Goal: Task Accomplishment & Management: Use online tool/utility

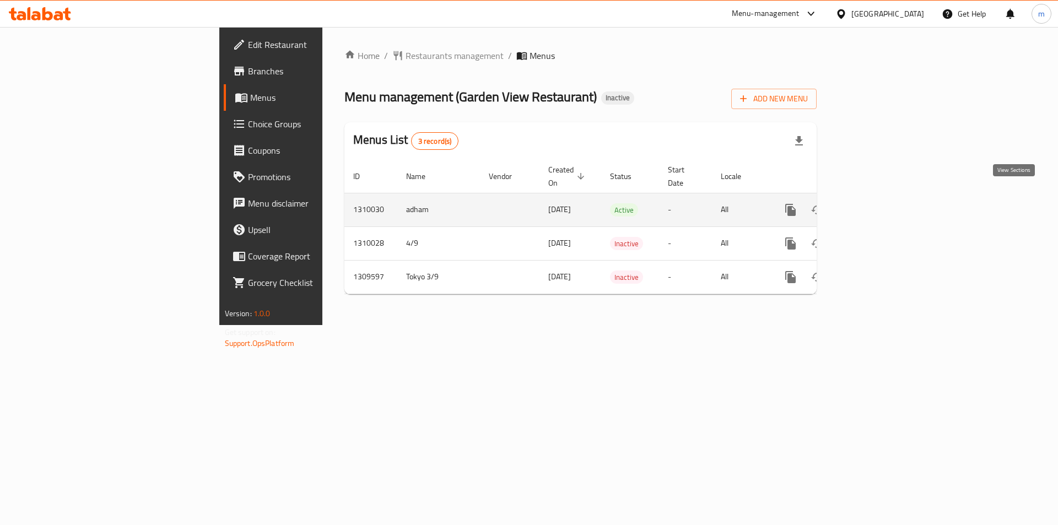
click at [876, 203] on icon "enhanced table" at bounding box center [869, 209] width 13 height 13
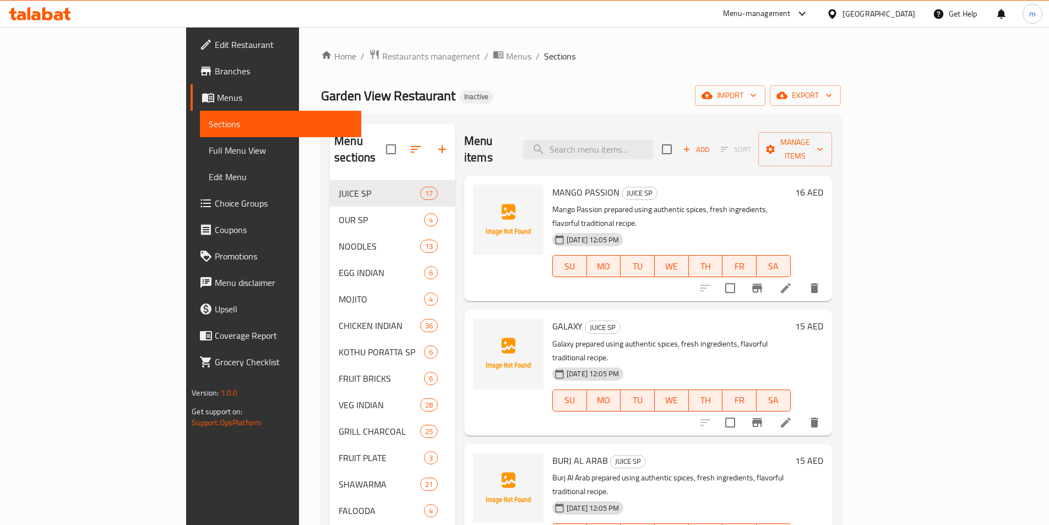
click at [209, 152] on span "Full Menu View" at bounding box center [281, 150] width 144 height 13
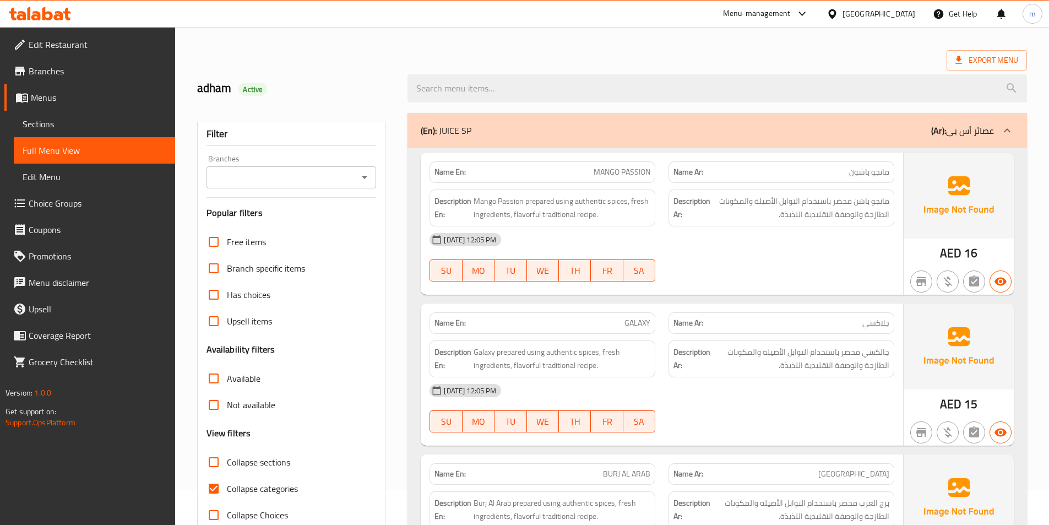
scroll to position [110, 0]
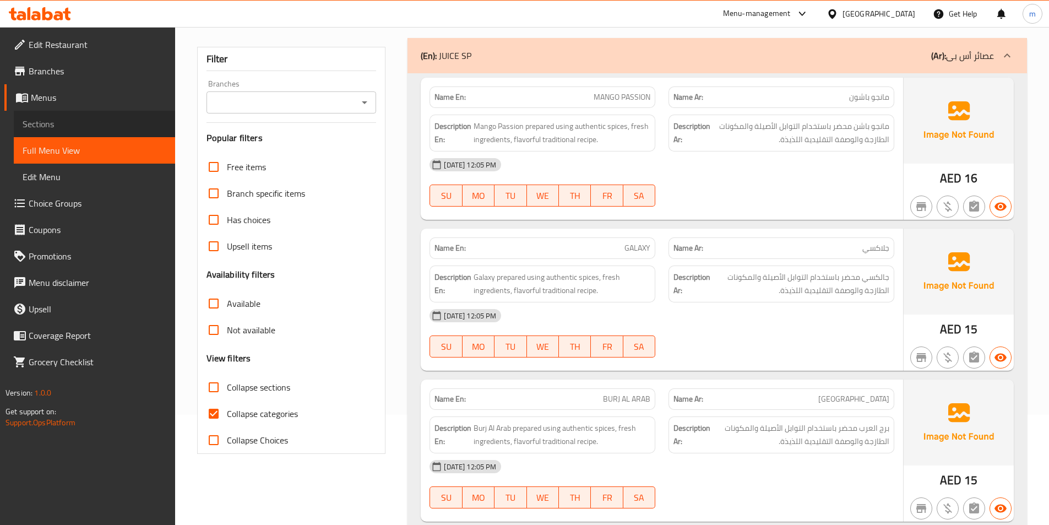
click at [85, 124] on span "Sections" at bounding box center [95, 123] width 144 height 13
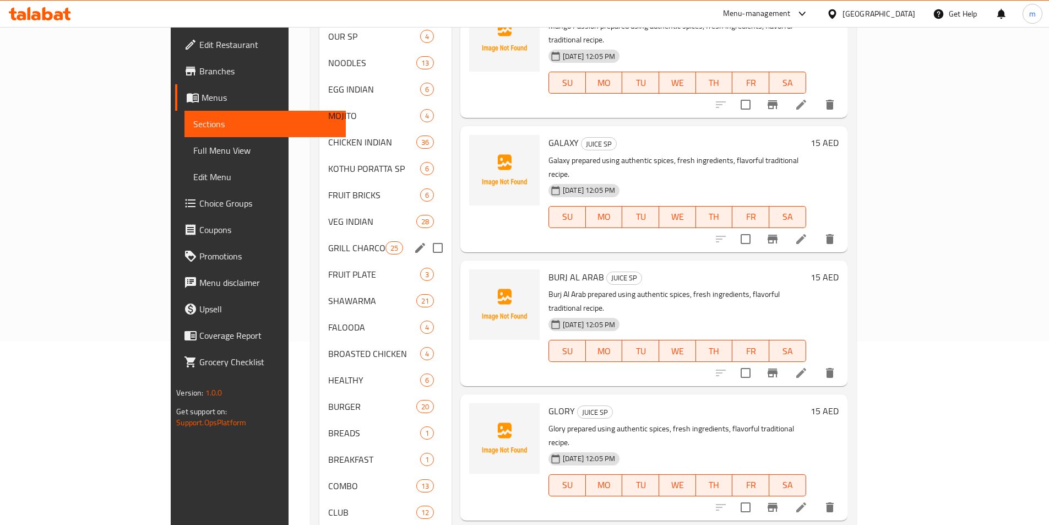
scroll to position [145, 0]
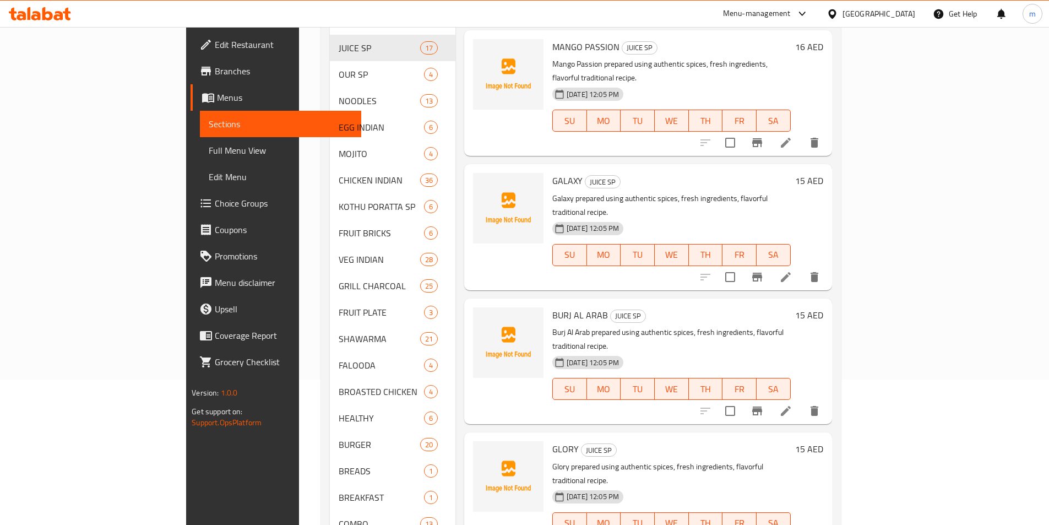
click at [209, 150] on span "Full Menu View" at bounding box center [281, 150] width 144 height 13
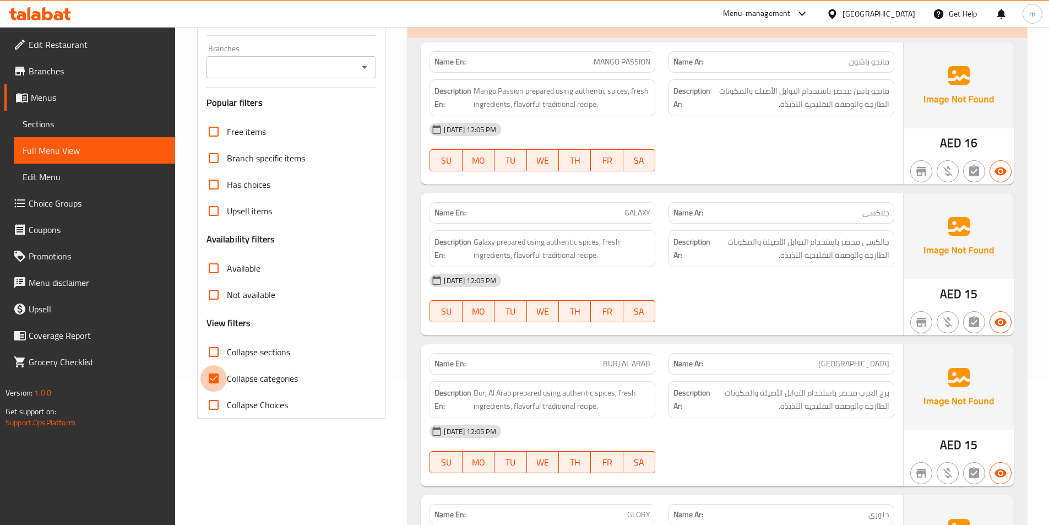
click at [215, 381] on input "Collapse categories" at bounding box center [213, 378] width 26 height 26
checkbox input "false"
click at [1013, 27] on icon at bounding box center [1007, 20] width 13 height 13
click at [1012, 27] on icon at bounding box center [1007, 20] width 13 height 13
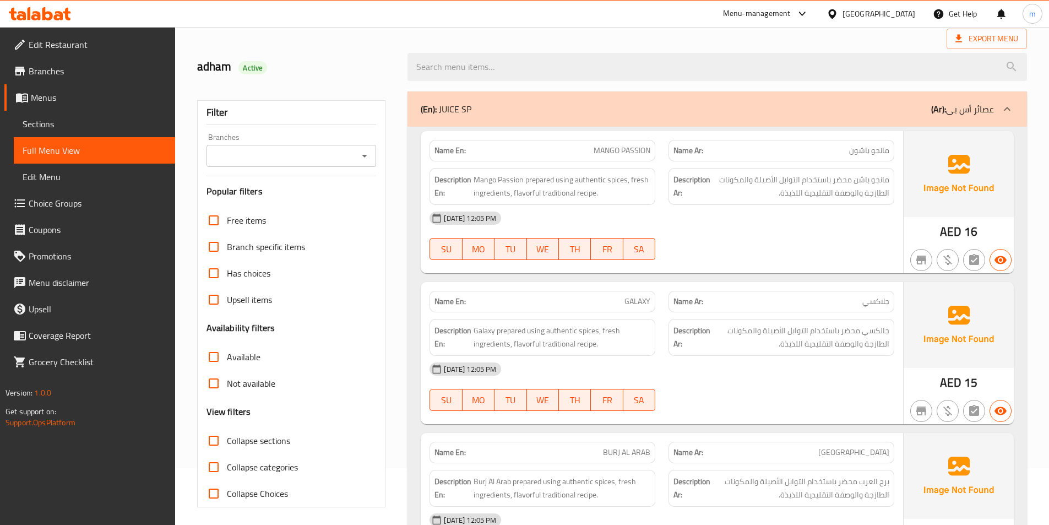
scroll to position [110, 0]
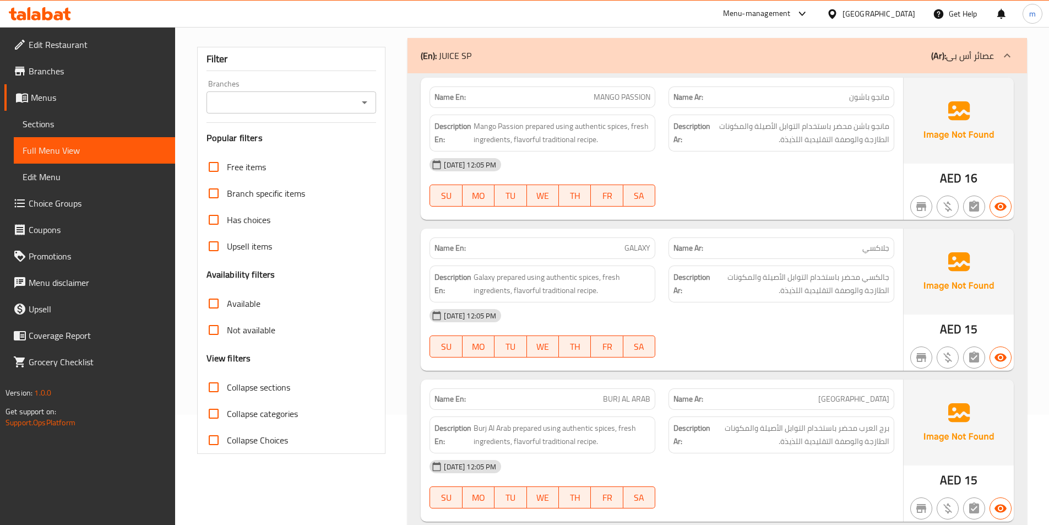
click at [1011, 56] on icon at bounding box center [1007, 55] width 13 height 13
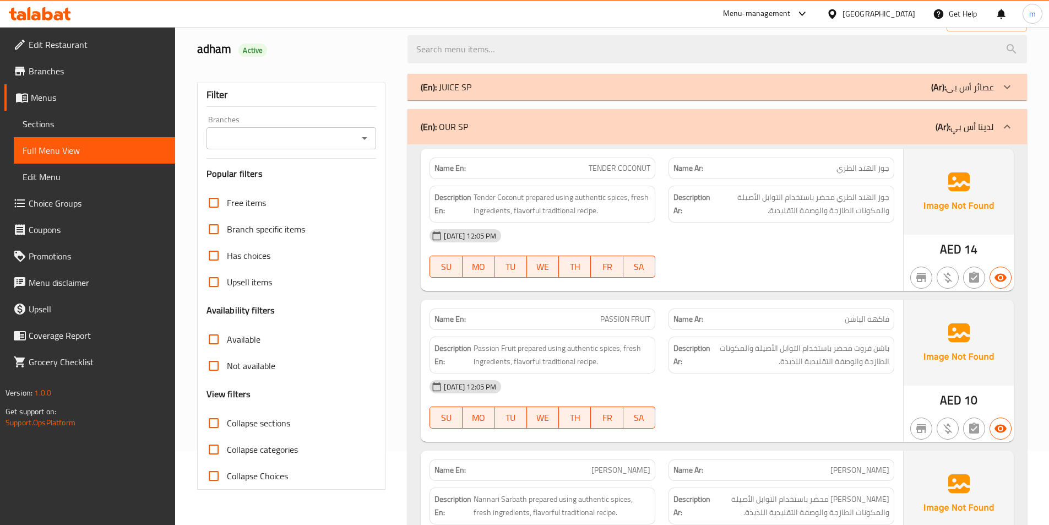
scroll to position [55, 0]
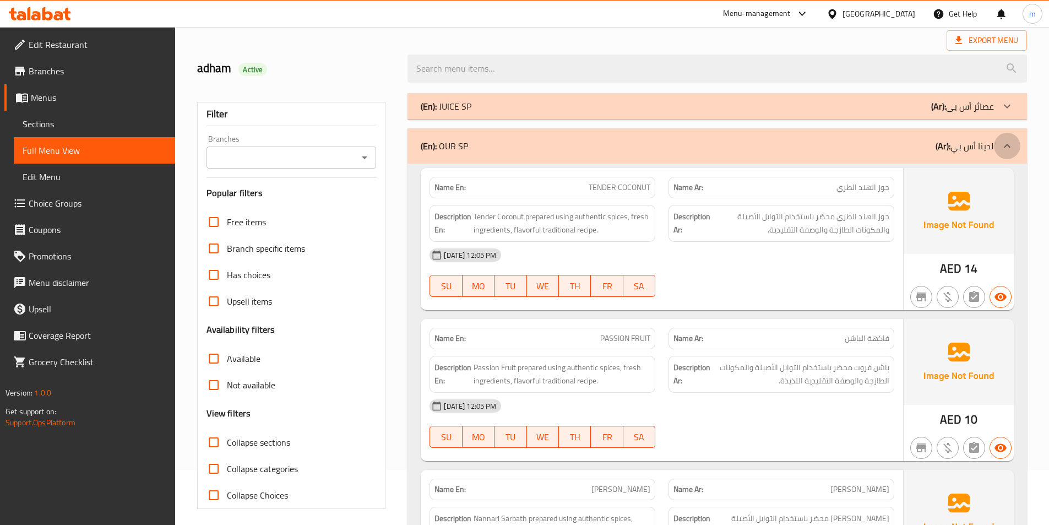
click at [997, 147] on div at bounding box center [1007, 146] width 26 height 26
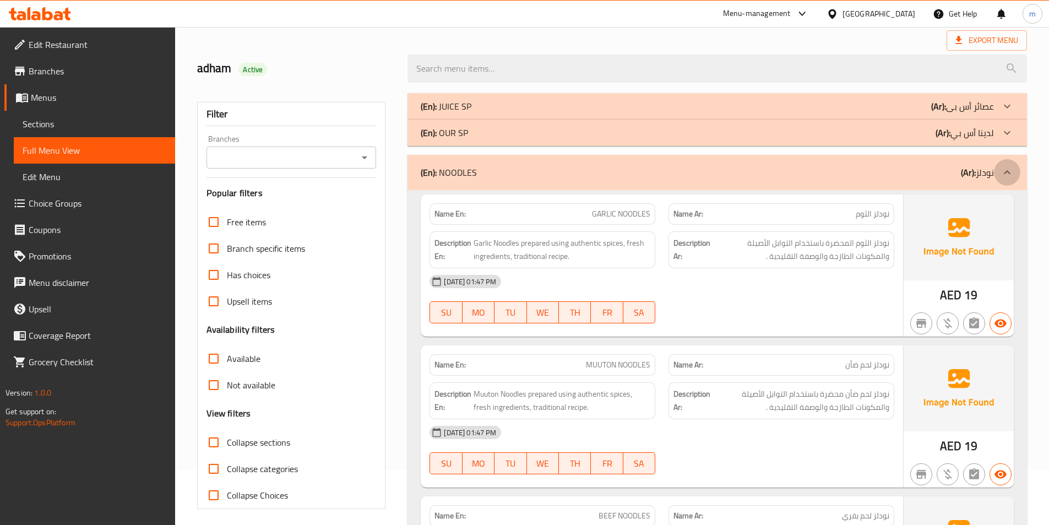
click at [1005, 176] on icon at bounding box center [1007, 172] width 13 height 13
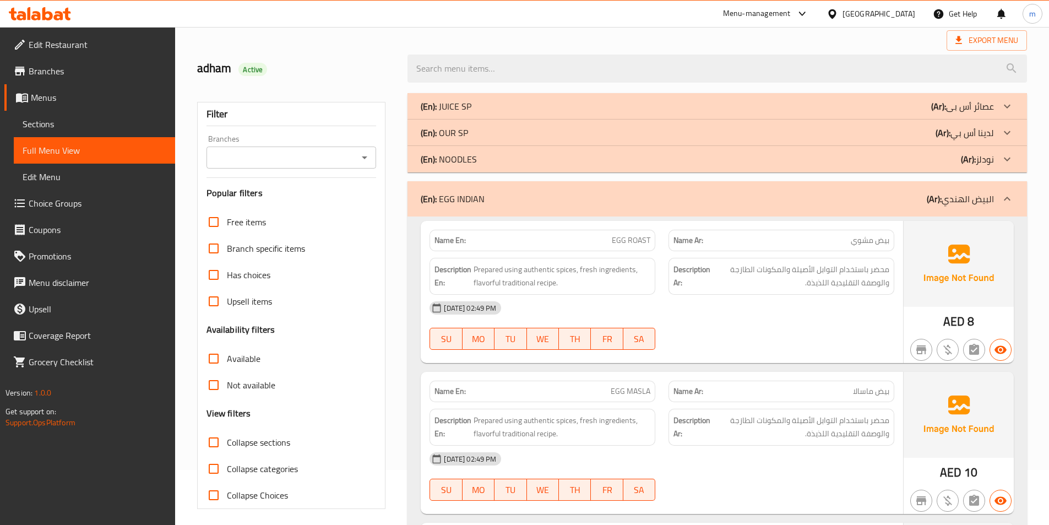
click at [1005, 194] on icon at bounding box center [1007, 198] width 13 height 13
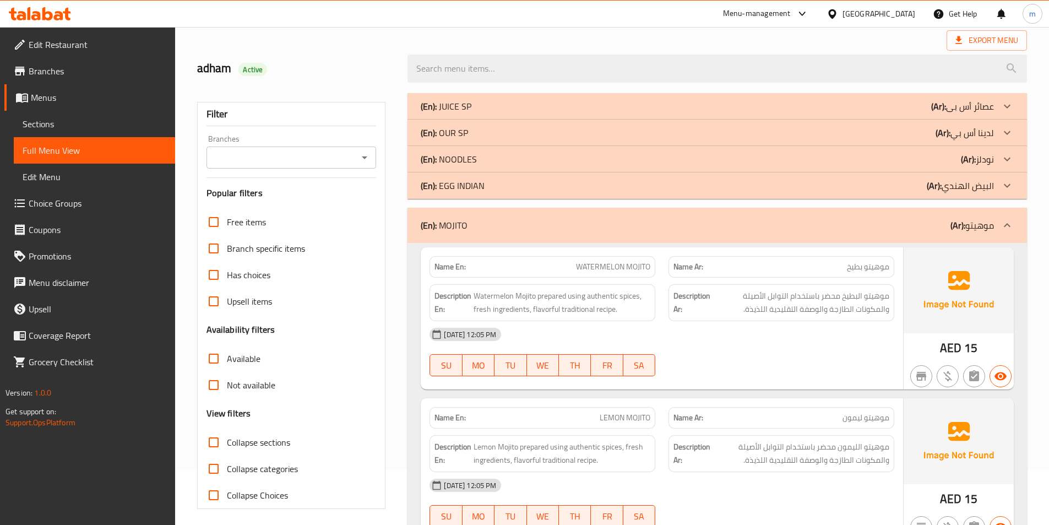
click at [1002, 221] on icon at bounding box center [1007, 225] width 13 height 13
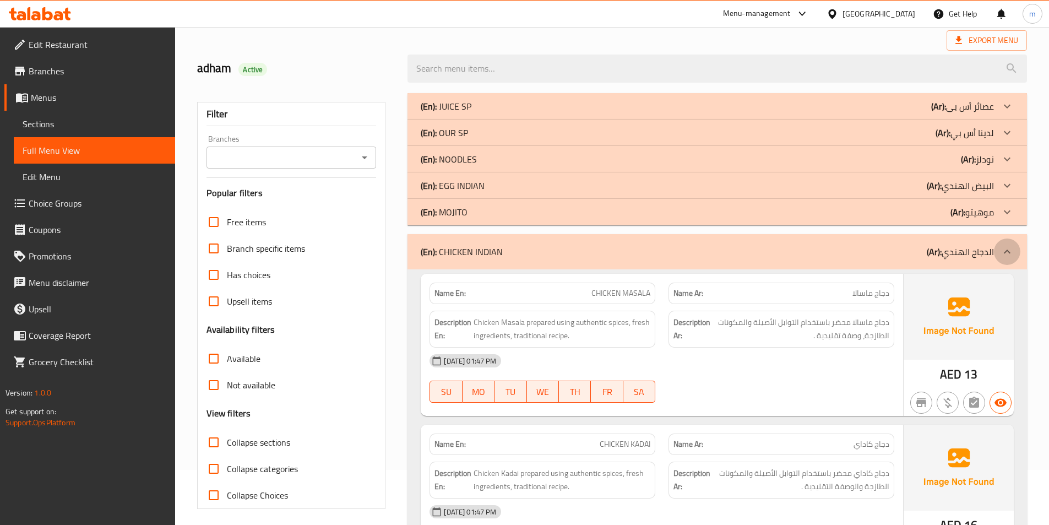
click at [1003, 244] on div at bounding box center [1007, 251] width 26 height 26
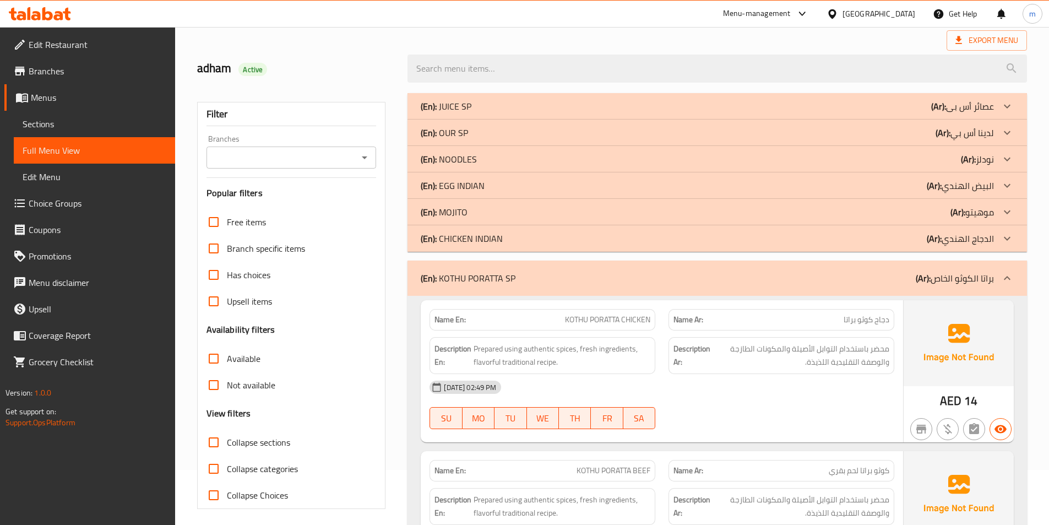
click at [1010, 278] on icon at bounding box center [1007, 278] width 7 height 4
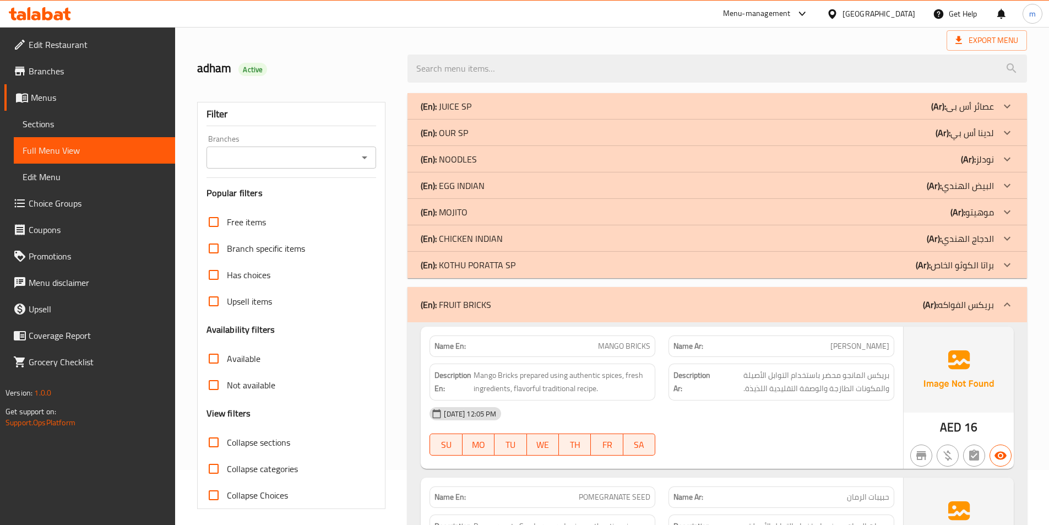
click at [1009, 297] on div at bounding box center [1007, 304] width 26 height 26
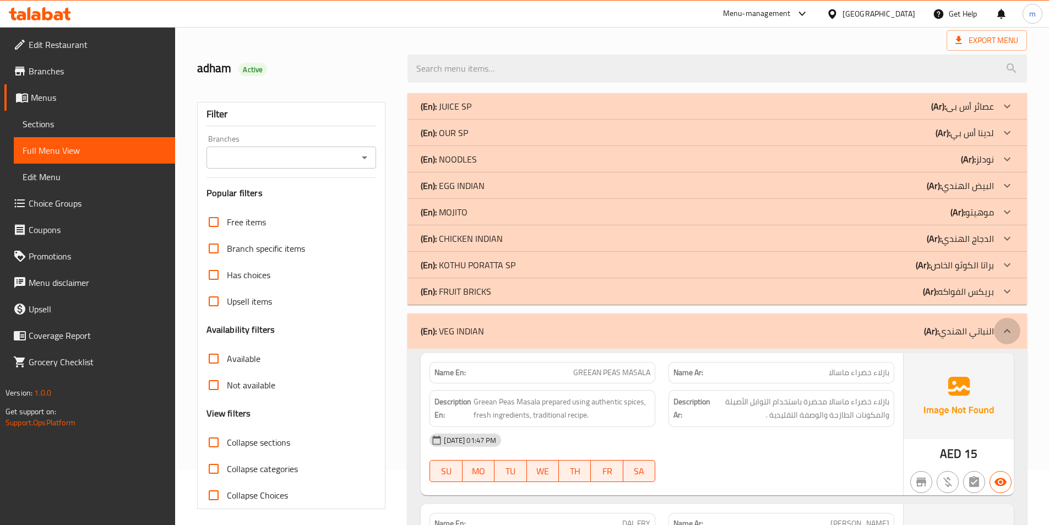
click at [1006, 333] on icon at bounding box center [1007, 330] width 13 height 13
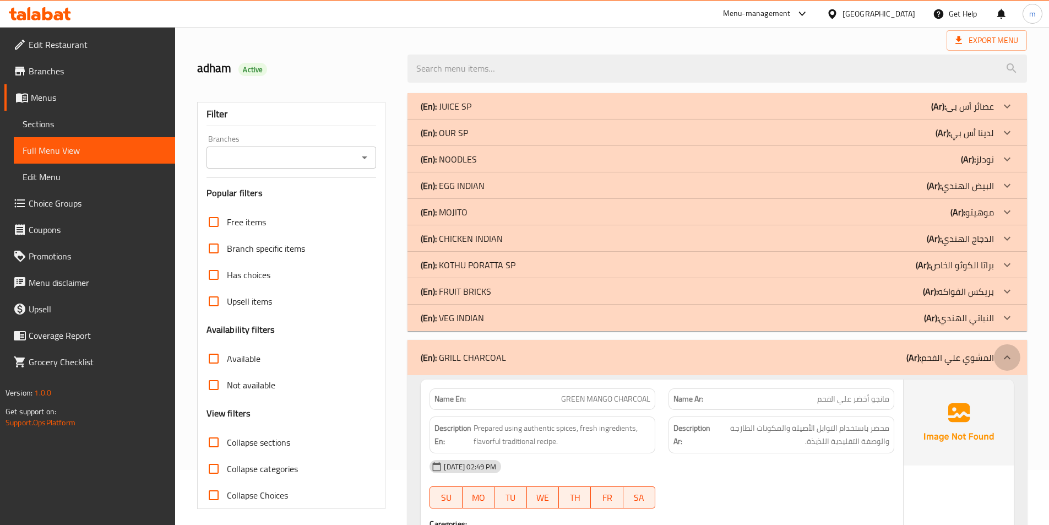
click at [999, 361] on div at bounding box center [1007, 357] width 26 height 26
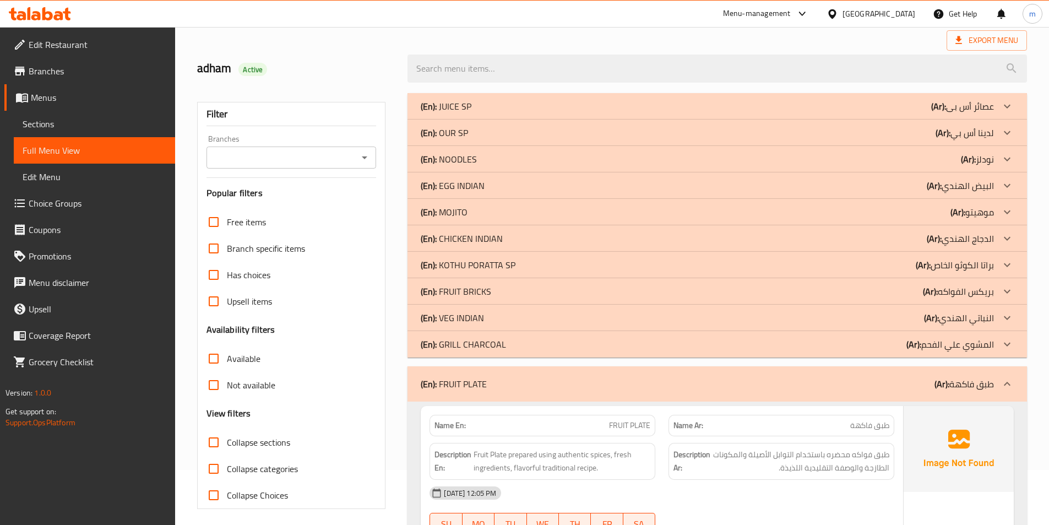
click at [996, 372] on div "(En): FRUIT PLATE (Ar): طبق فاكهة" at bounding box center [718, 383] width 620 height 35
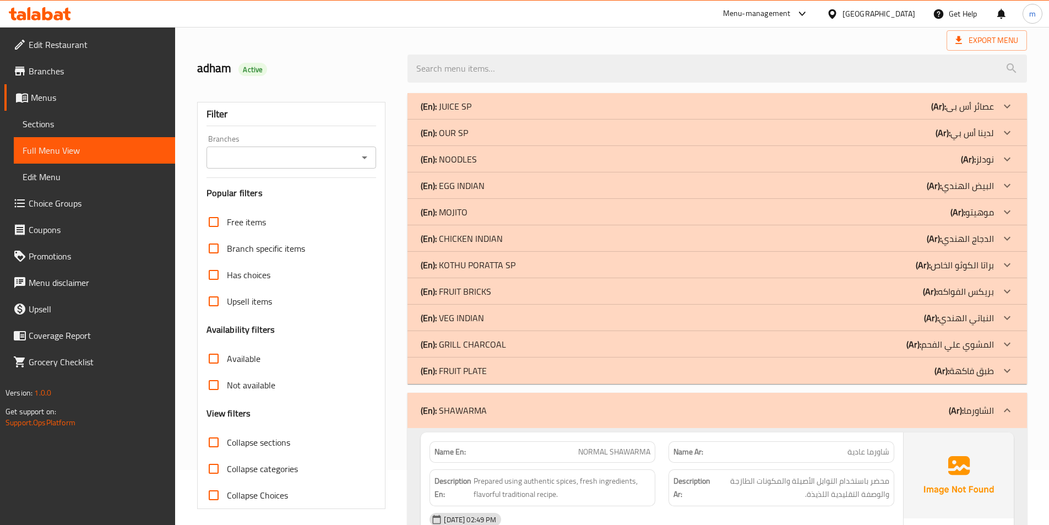
click at [1006, 398] on div at bounding box center [1007, 410] width 26 height 26
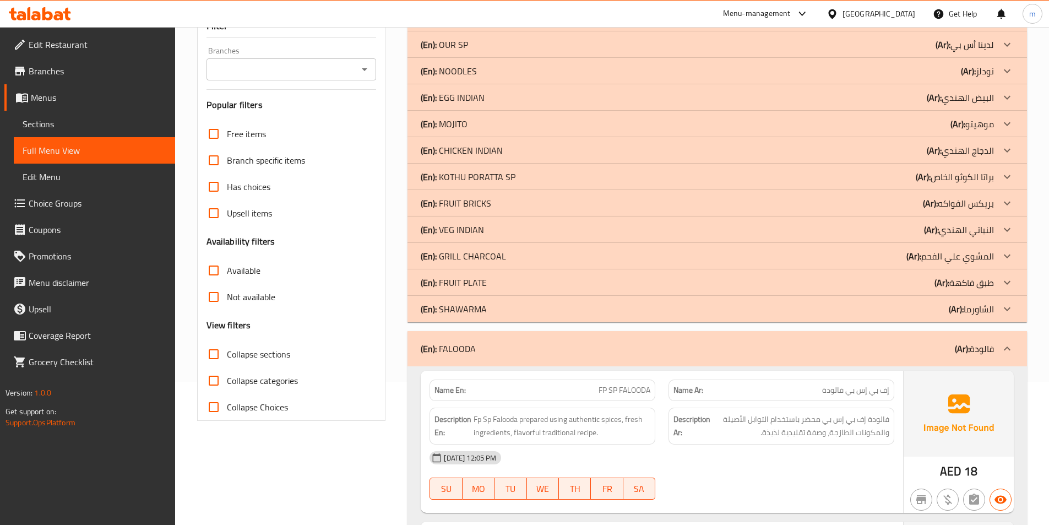
scroll to position [165, 0]
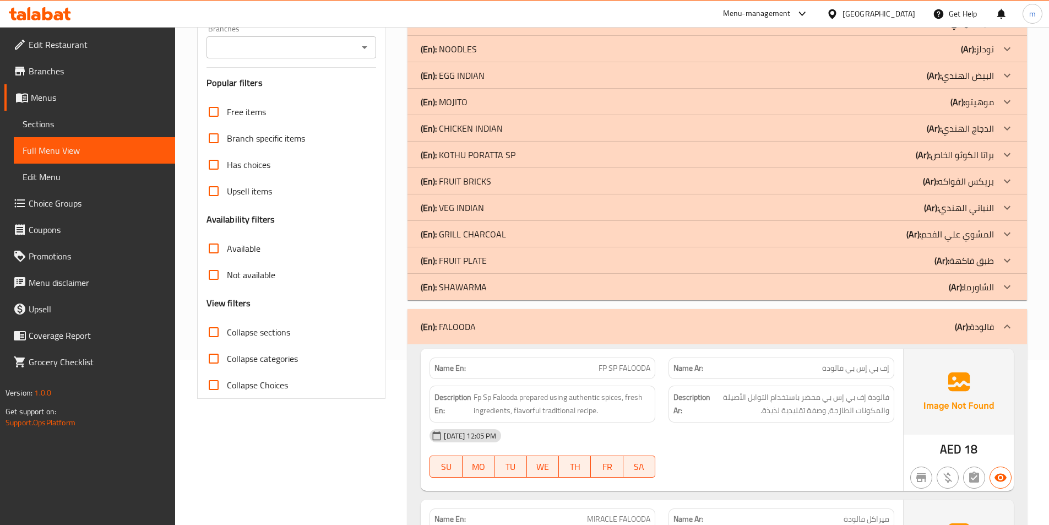
click at [985, 333] on p "(Ar): فالودة" at bounding box center [974, 326] width 39 height 13
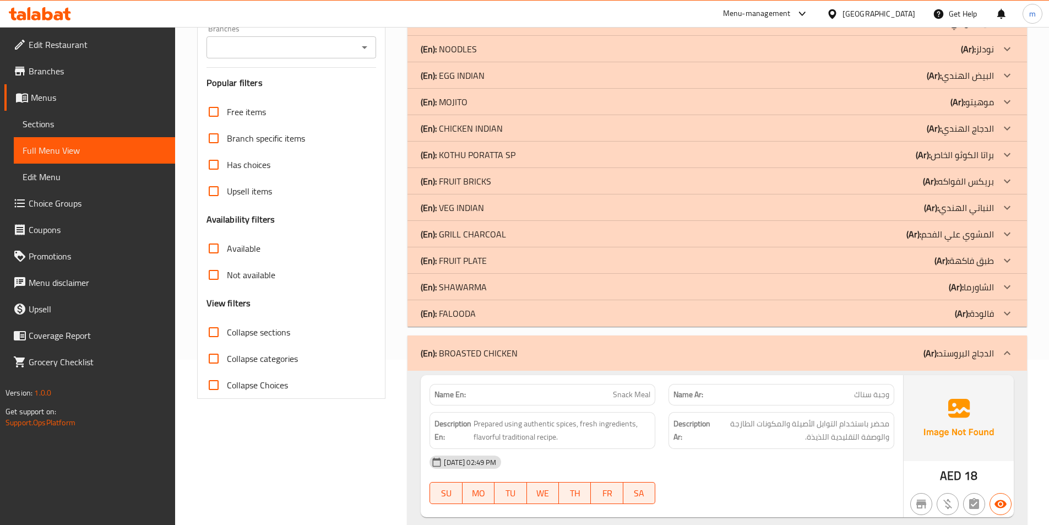
click at [989, 343] on div "(En): BROASTED CHICKEN (Ar): الدجاج البروستد" at bounding box center [718, 352] width 620 height 35
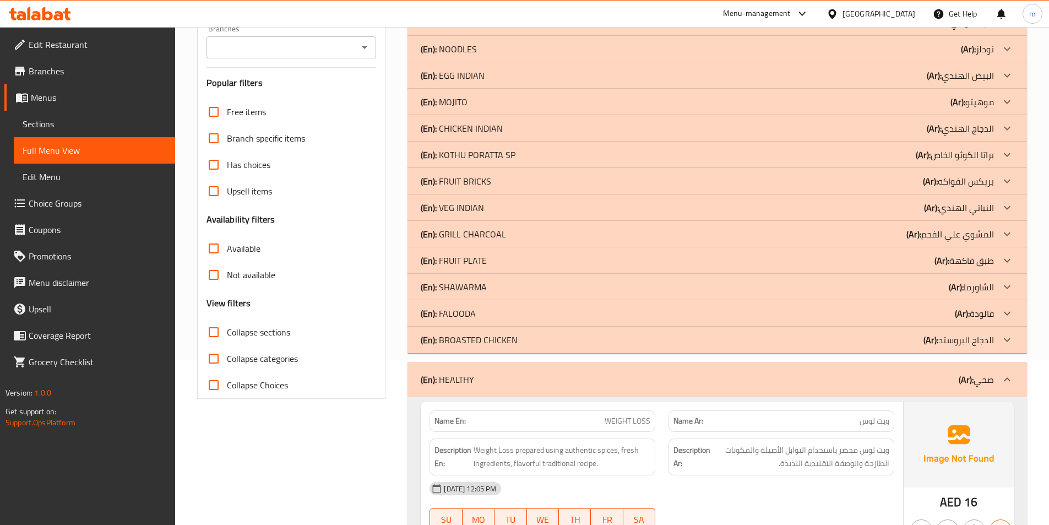
click at [996, 366] on div "(En): HEALTHY (Ar): صحي" at bounding box center [718, 379] width 620 height 35
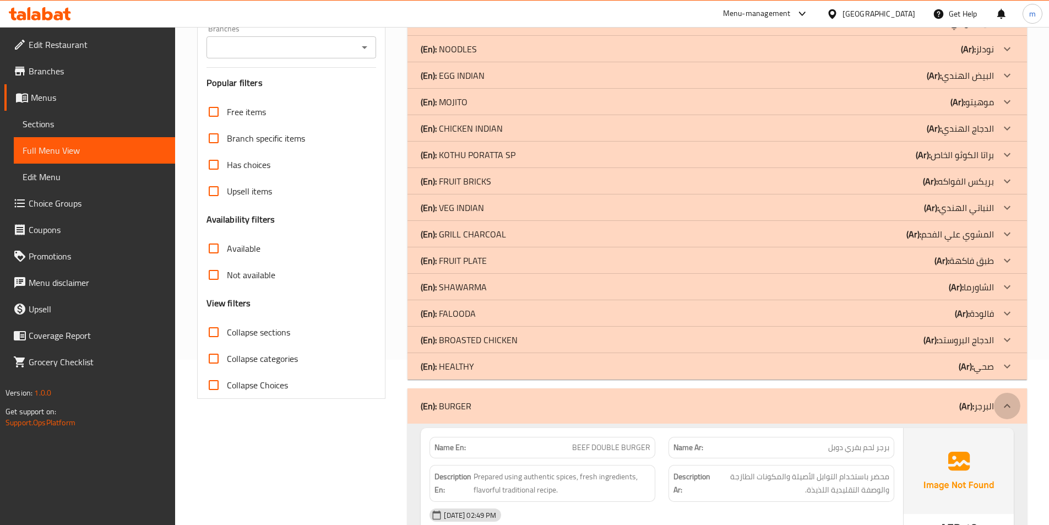
click at [999, 403] on div at bounding box center [1007, 406] width 26 height 26
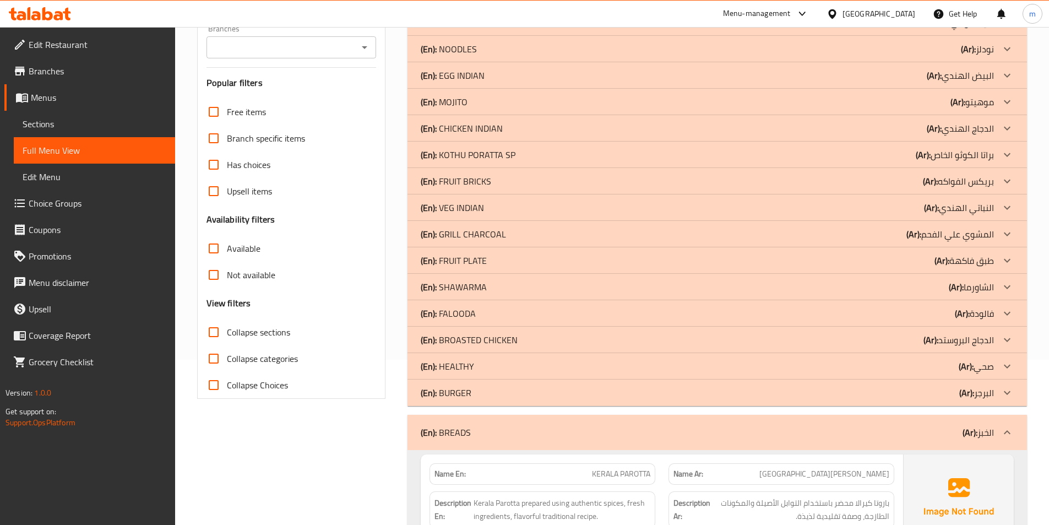
scroll to position [330, 0]
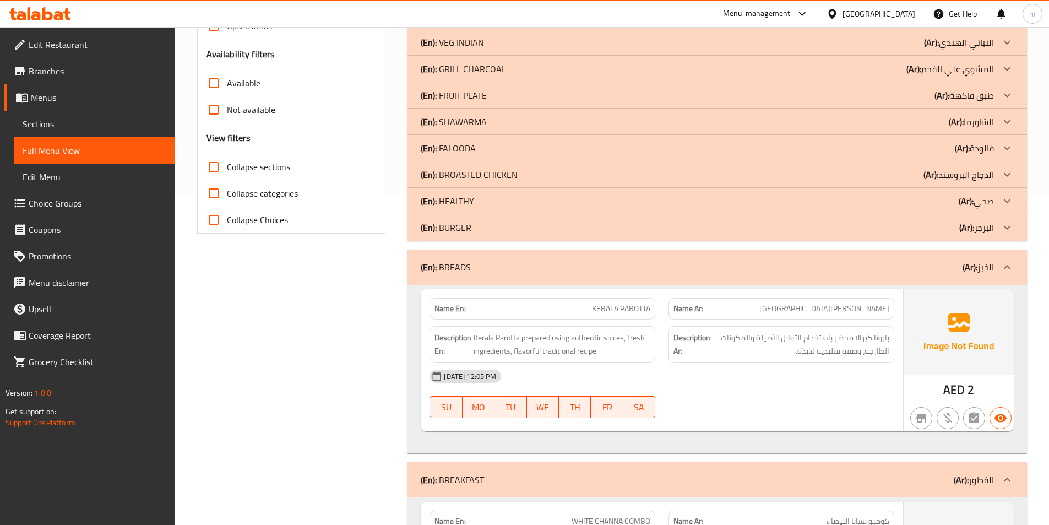
click at [990, 287] on div "Name En: [GEOGRAPHIC_DATA] PAROTTA Name Ar: باراتا كيرالا Description En: Keral…" at bounding box center [718, 369] width 620 height 169
click at [999, 269] on div at bounding box center [1007, 267] width 26 height 26
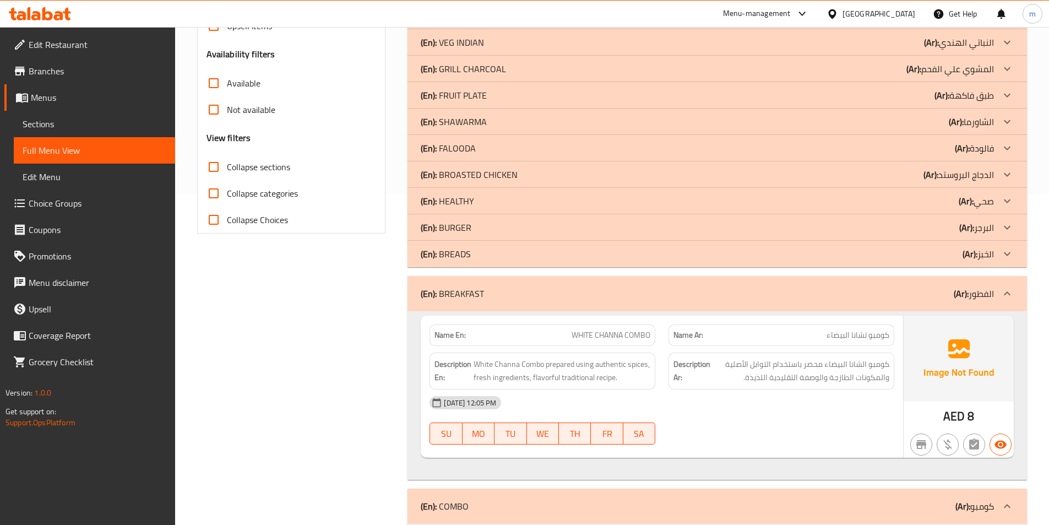
click at [1000, 290] on div at bounding box center [1007, 293] width 26 height 26
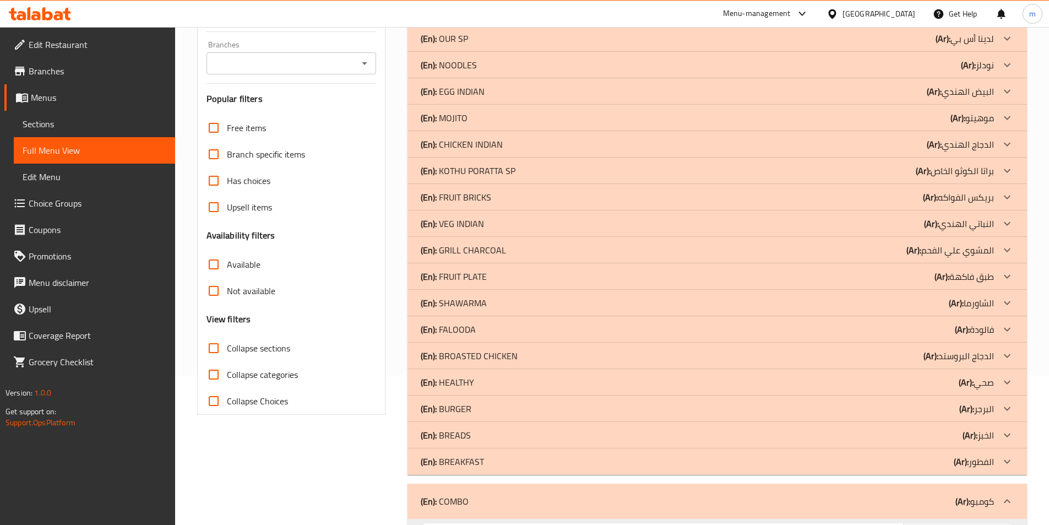
scroll to position [0, 0]
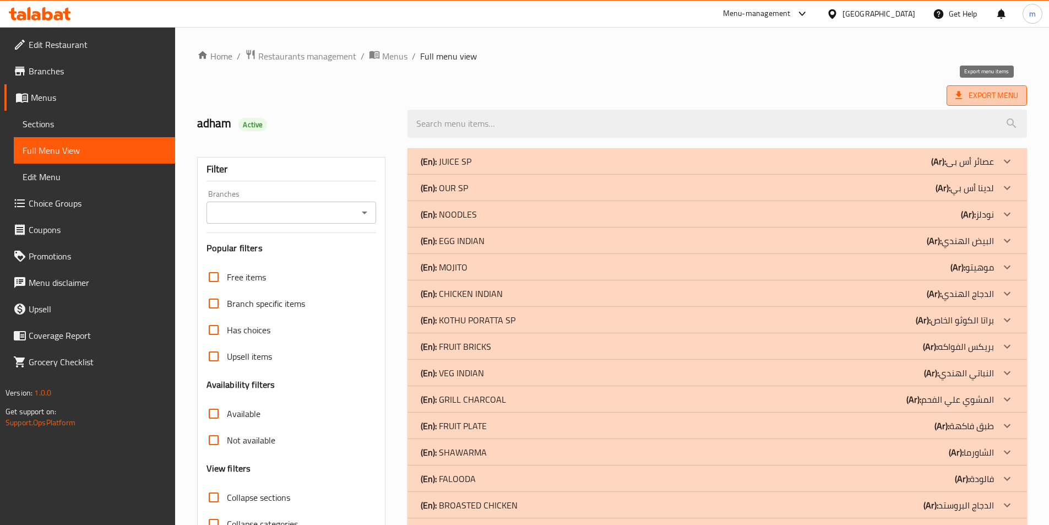
click at [993, 96] on span "Export Menu" at bounding box center [987, 96] width 63 height 14
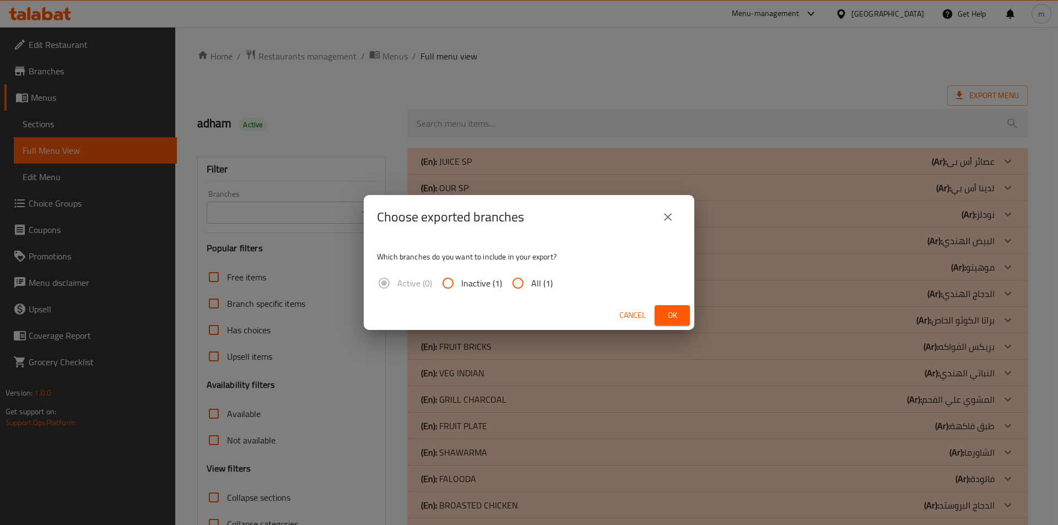
click at [516, 276] on input "All (1)" at bounding box center [518, 283] width 26 height 26
radio input "true"
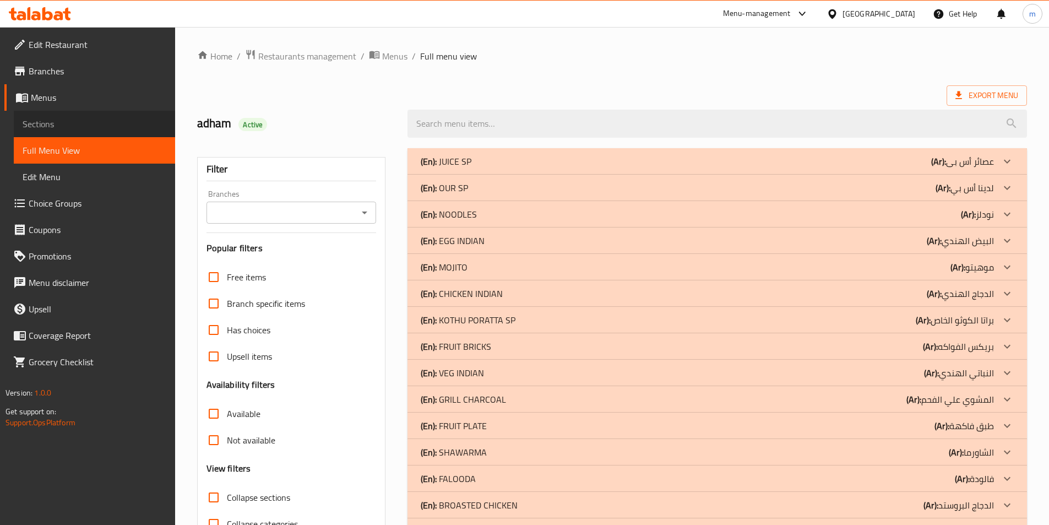
click at [70, 124] on span "Sections" at bounding box center [95, 123] width 144 height 13
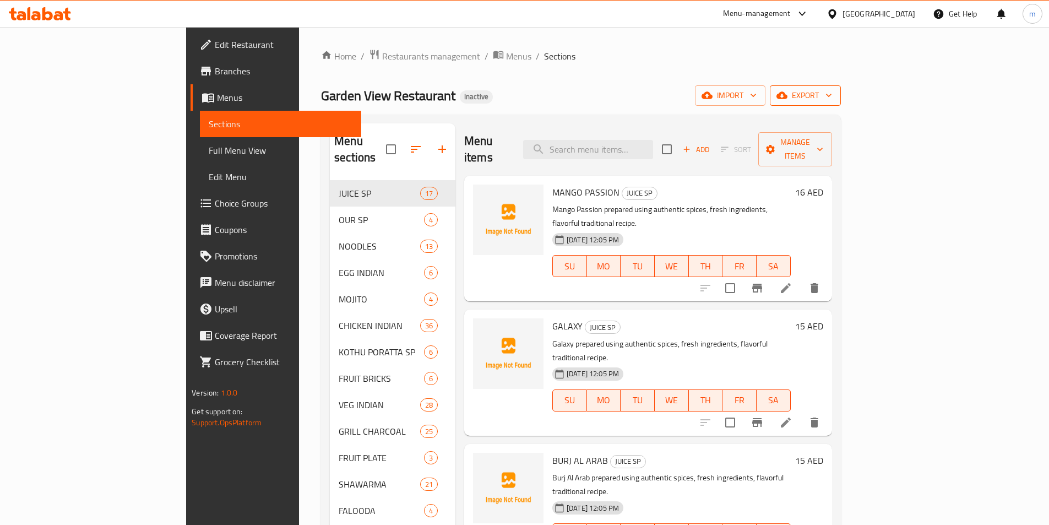
click at [832, 93] on span "export" at bounding box center [805, 96] width 53 height 14
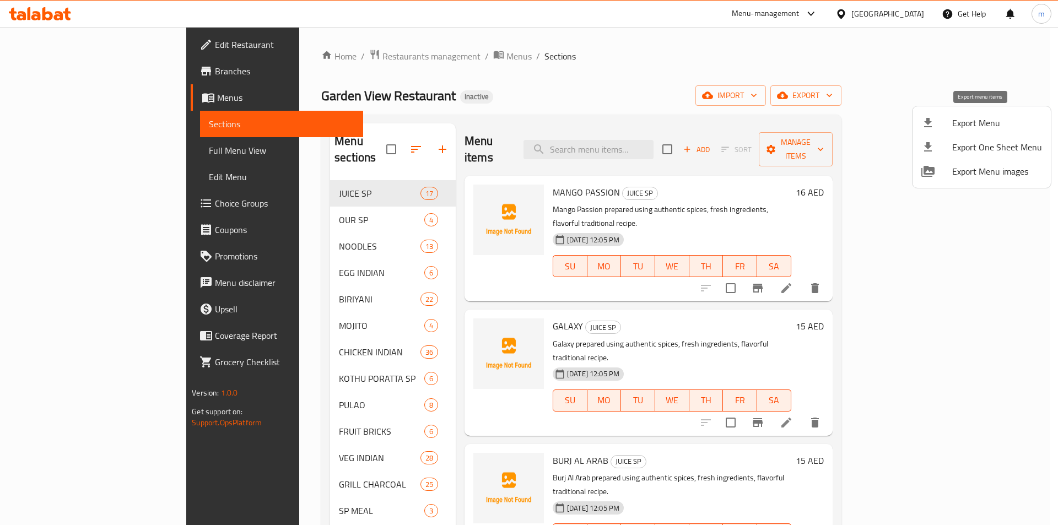
click at [995, 127] on span "Export Menu" at bounding box center [997, 122] width 90 height 13
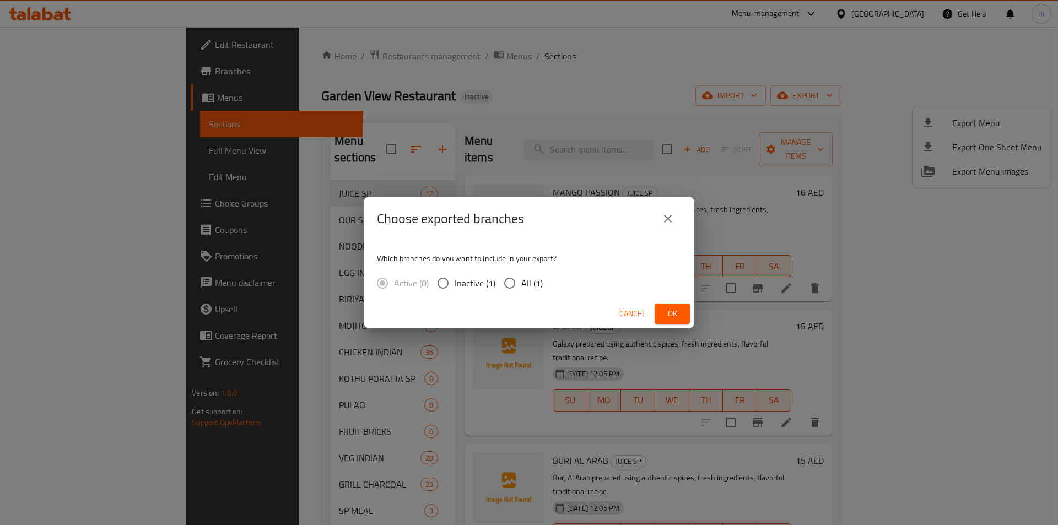
click at [506, 282] on input "All (1)" at bounding box center [509, 283] width 23 height 23
radio input "true"
click at [678, 312] on span "Ok" at bounding box center [672, 314] width 18 height 14
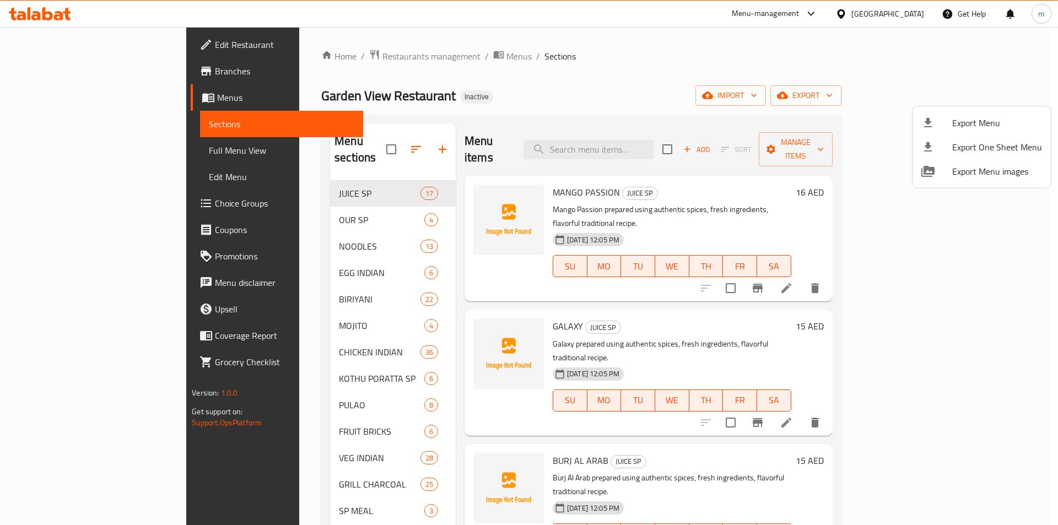
click at [37, 9] on div at bounding box center [529, 262] width 1058 height 525
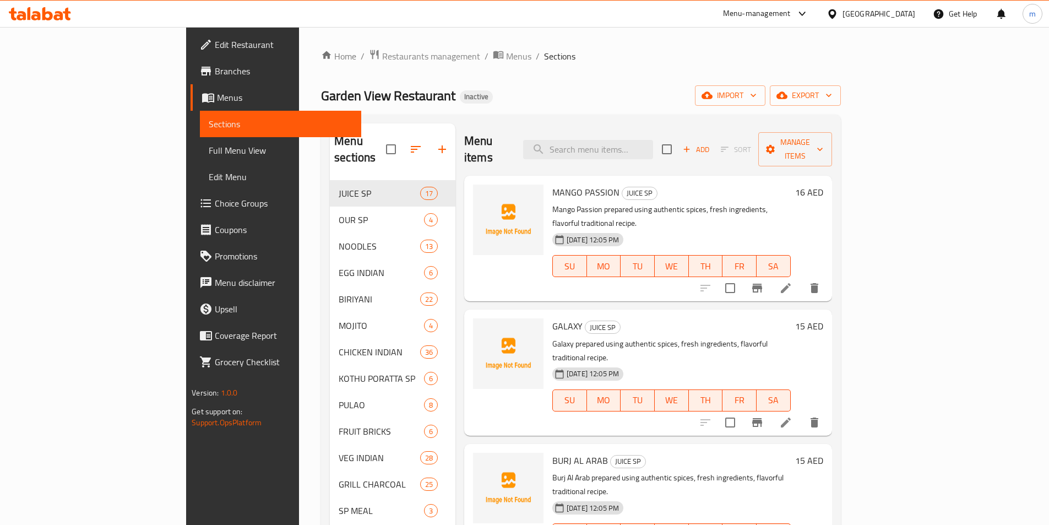
click at [57, 13] on icon at bounding box center [58, 15] width 9 height 9
